Goal: Find specific page/section: Find specific page/section

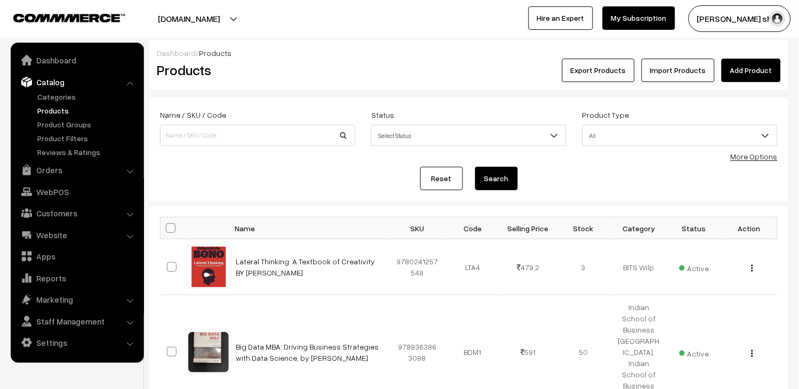
drag, startPoint x: 0, startPoint y: 0, endPoint x: 61, endPoint y: 108, distance: 124.2
click at [61, 108] on link "Products" at bounding box center [88, 110] width 106 height 11
click at [53, 169] on link "Orders" at bounding box center [76, 170] width 127 height 19
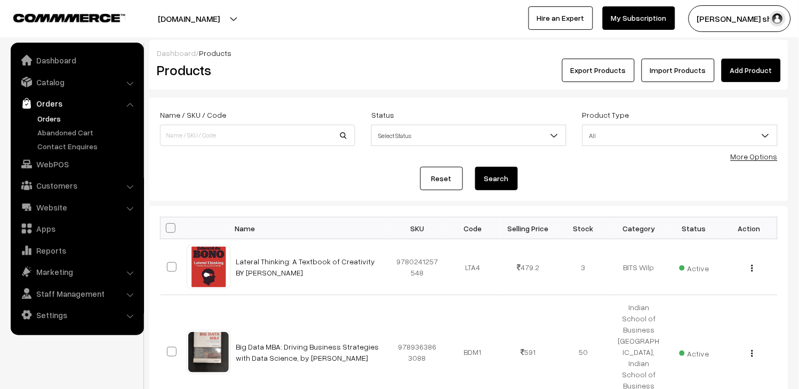
click at [48, 115] on link "Orders" at bounding box center [88, 118] width 106 height 11
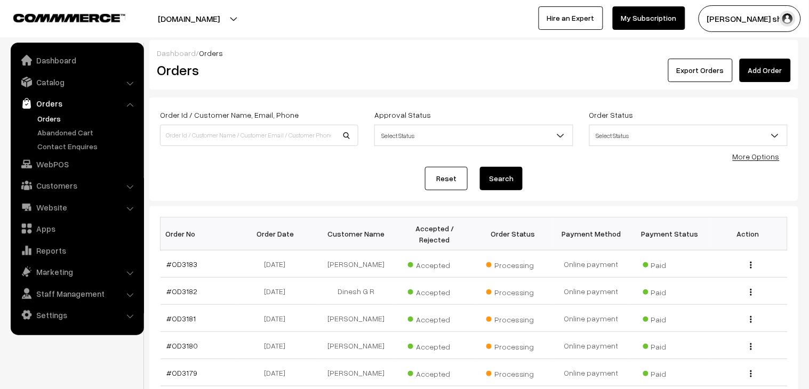
click at [50, 121] on link "Orders" at bounding box center [88, 118] width 106 height 11
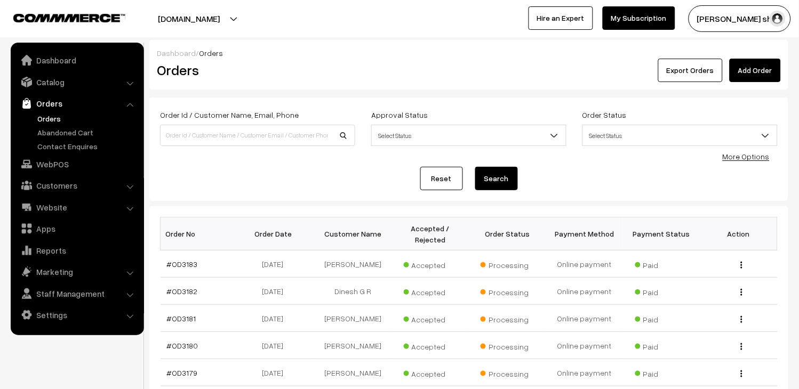
click at [51, 121] on link "Orders" at bounding box center [88, 118] width 106 height 11
